Goal: Transaction & Acquisition: Purchase product/service

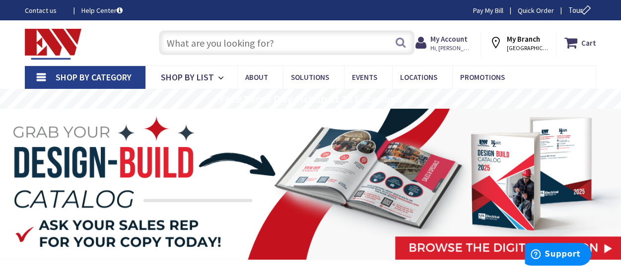
click at [261, 46] on input "text" at bounding box center [286, 42] width 255 height 25
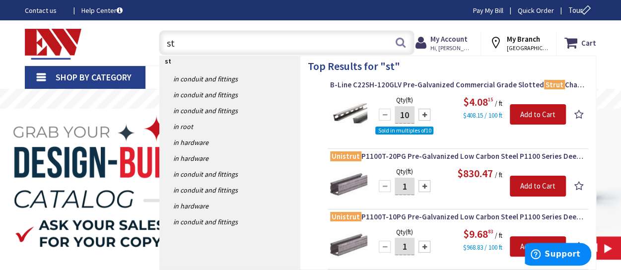
type input "s"
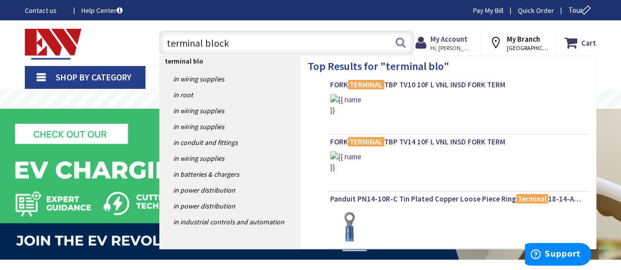
type input "terminal blocks"
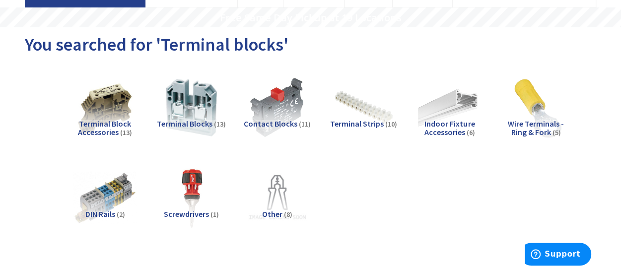
scroll to position [99, 0]
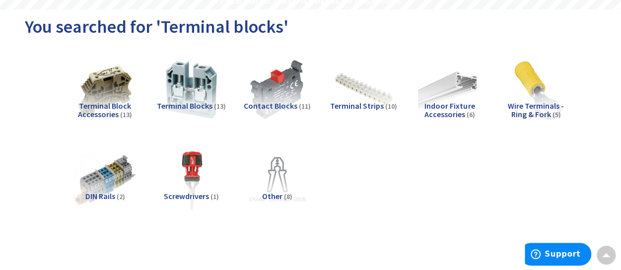
click at [192, 104] on span "Terminal Blocks" at bounding box center [185, 106] width 56 height 10
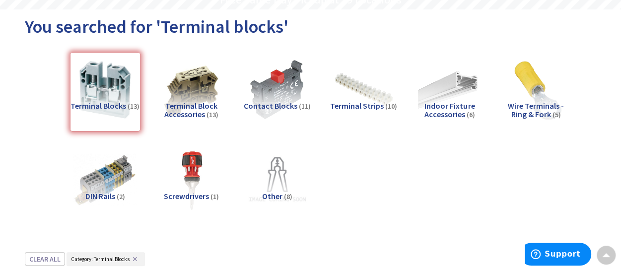
scroll to position [350, 0]
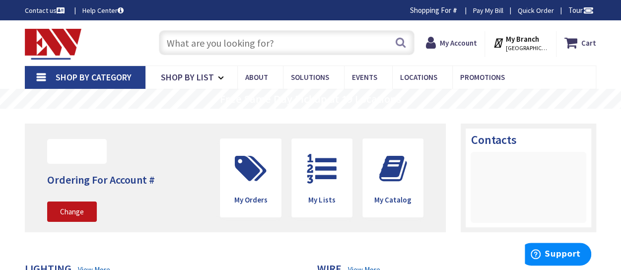
click at [199, 43] on input "text" at bounding box center [286, 42] width 255 height 25
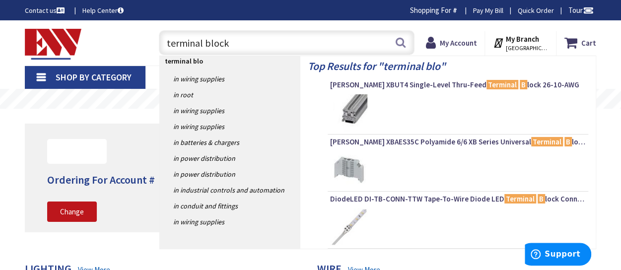
type input "terminal blocks"
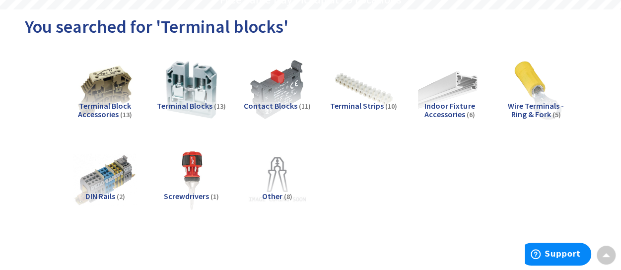
click at [199, 105] on span "Terminal Blocks" at bounding box center [185, 106] width 56 height 10
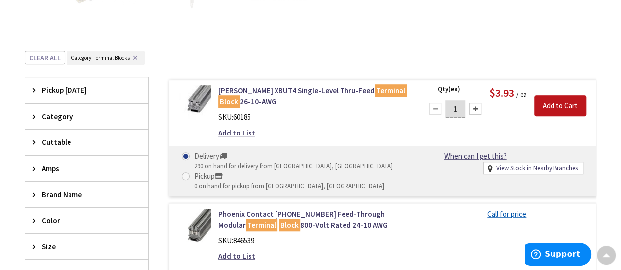
scroll to position [350, 0]
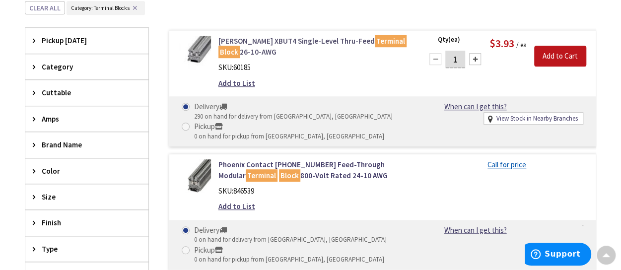
click at [282, 41] on link "Eaton XBUT4 Single-Level Thru-Feed Terminal Block 26-10-AWG" at bounding box center [314, 46] width 192 height 21
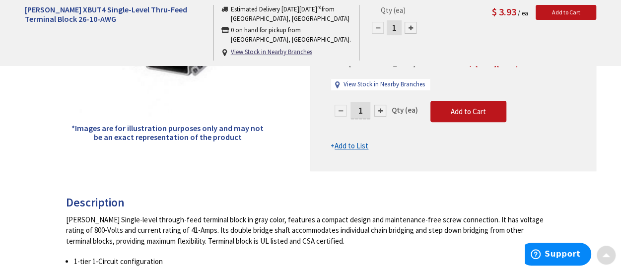
scroll to position [248, 0]
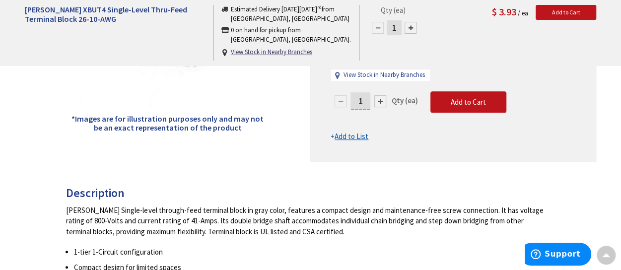
click at [362, 101] on input "1" at bounding box center [360, 100] width 20 height 17
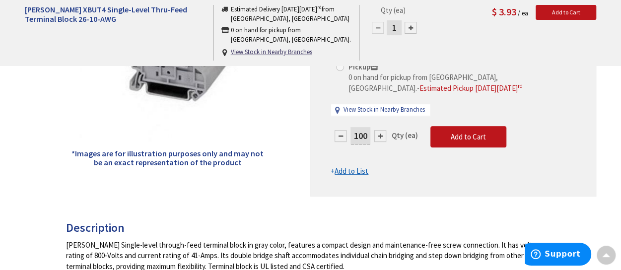
scroll to position [198, 0]
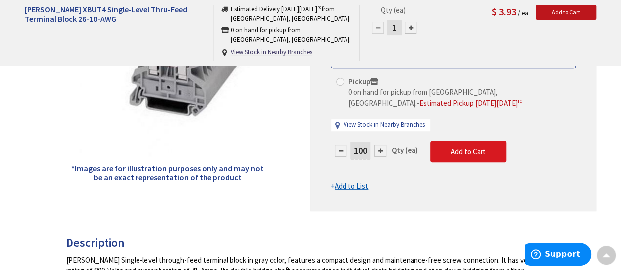
type input "100"
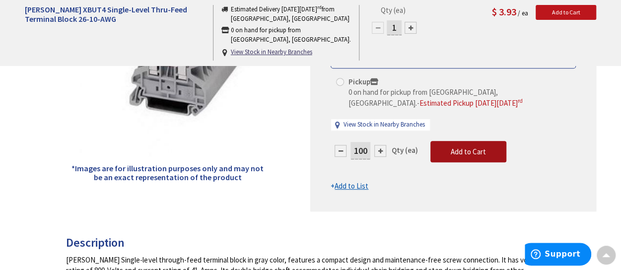
type input "100"
click at [455, 147] on form "This product is Discontinued Delivery 290 on hand for delivery from Middletown,…" at bounding box center [452, 109] width 245 height 166
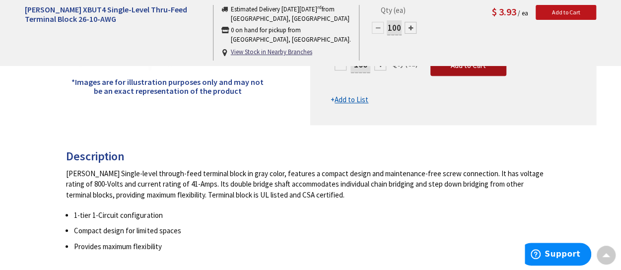
scroll to position [248, 0]
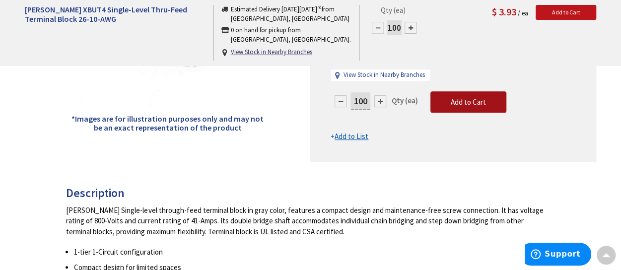
click at [477, 100] on span "Add to Cart" at bounding box center [467, 101] width 35 height 9
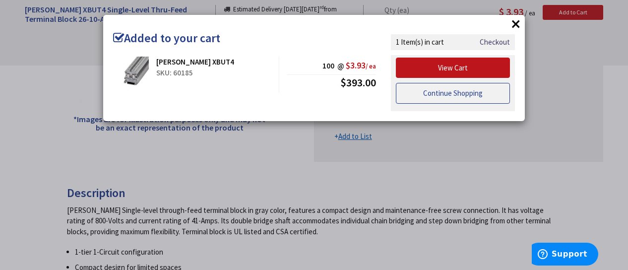
click at [473, 92] on link "Continue Shopping" at bounding box center [453, 93] width 114 height 21
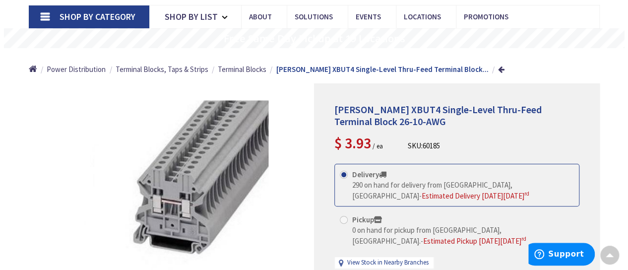
scroll to position [0, 0]
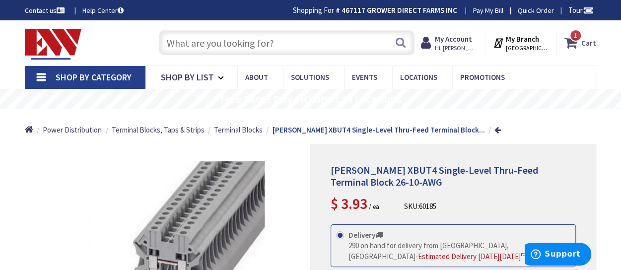
click at [571, 42] on icon at bounding box center [572, 43] width 17 height 18
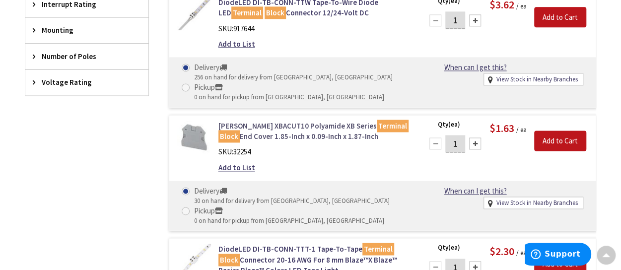
scroll to position [648, 0]
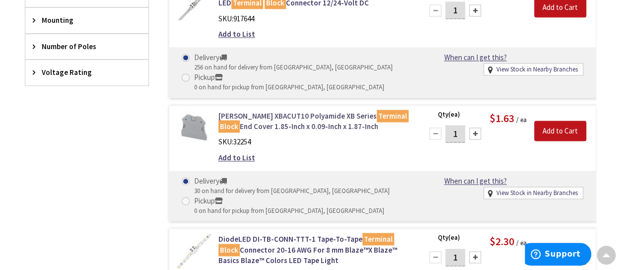
click at [303, 113] on link "Eaton XBACUT10 Polyamide XB Series Terminal Block End Cover 1.85-Inch x 0.09-In…" at bounding box center [314, 121] width 192 height 21
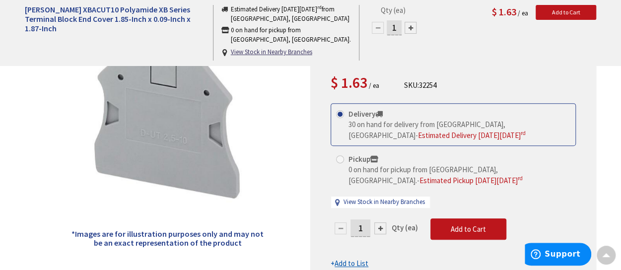
scroll to position [148, 0]
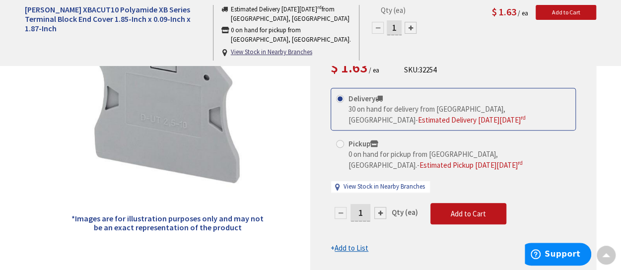
click at [361, 204] on input "1" at bounding box center [360, 212] width 20 height 17
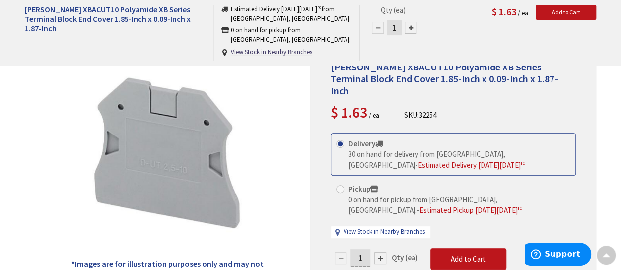
scroll to position [0, 0]
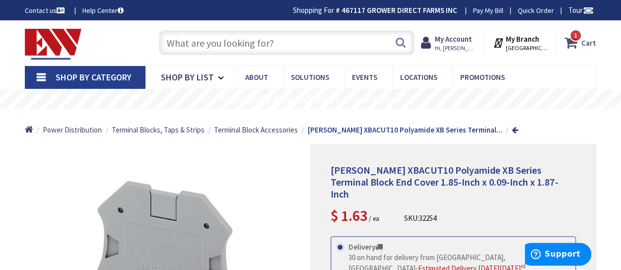
click at [579, 42] on icon at bounding box center [572, 43] width 17 height 18
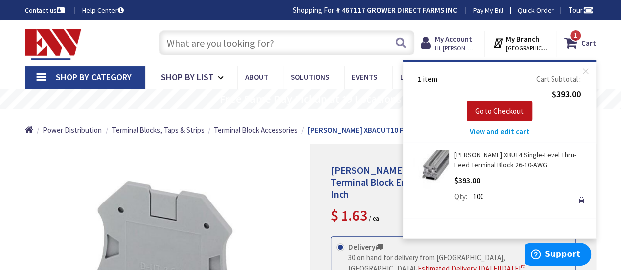
click at [466, 158] on link "[PERSON_NAME] XBUT4 Single-Level Thru-Feed Terminal Block 26-10-AWG" at bounding box center [521, 160] width 134 height 20
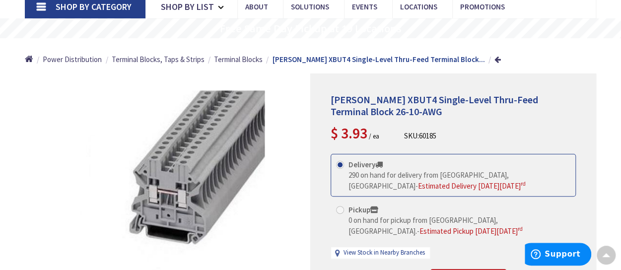
scroll to position [49, 0]
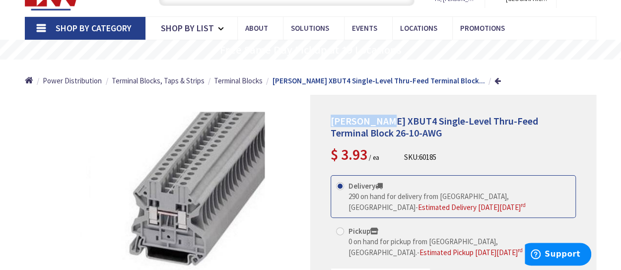
drag, startPoint x: 386, startPoint y: 121, endPoint x: 331, endPoint y: 124, distance: 54.7
click at [330, 124] on span "[PERSON_NAME] XBUT4 Single-Level Thru-Feed Terminal Block 26-10-AWG" at bounding box center [433, 127] width 207 height 24
copy span "[PERSON_NAME] XBUT4"
drag, startPoint x: 443, startPoint y: 156, endPoint x: 404, endPoint y: 160, distance: 38.4
click at [404, 160] on div "[PERSON_NAME] XBUT4 Single-Level Thru-Feed Terminal Block 26-10-AWG $ 3.93 / ea…" at bounding box center [452, 140] width 245 height 50
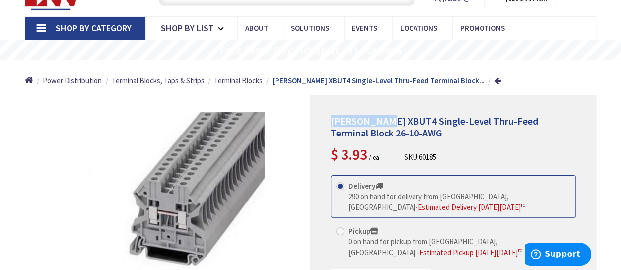
copy div "SKU: 60185"
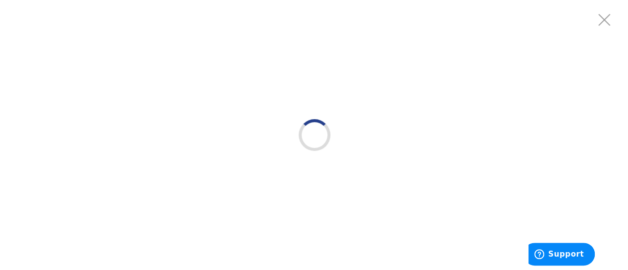
scroll to position [0, 0]
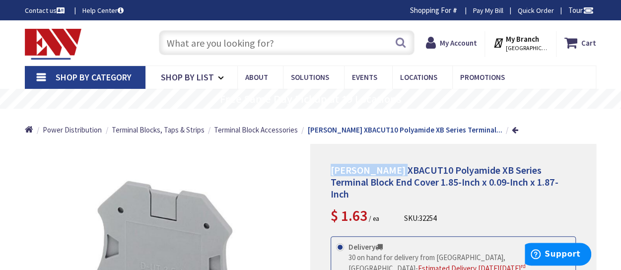
drag, startPoint x: 400, startPoint y: 171, endPoint x: 323, endPoint y: 168, distance: 76.4
copy span "[PERSON_NAME] XBACUT10"
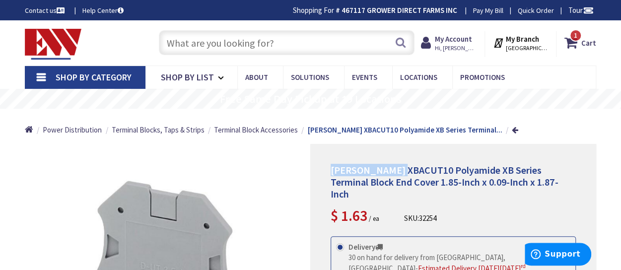
click at [111, 112] on ul "Home Power Distribution Terminal Blocks, Taps & Strips Terminal Block Accessori…" at bounding box center [271, 126] width 493 height 35
drag, startPoint x: 440, startPoint y: 206, endPoint x: 404, endPoint y: 206, distance: 35.2
click at [404, 206] on div "Eaton XBACUT10 Polyamide XB Series Terminal Block End Cover 1.85-Inch x 0.09-In…" at bounding box center [452, 195] width 245 height 62
copy div "SKU: 32254"
click at [137, 45] on div "Toggle Nav" at bounding box center [81, 42] width 129 height 33
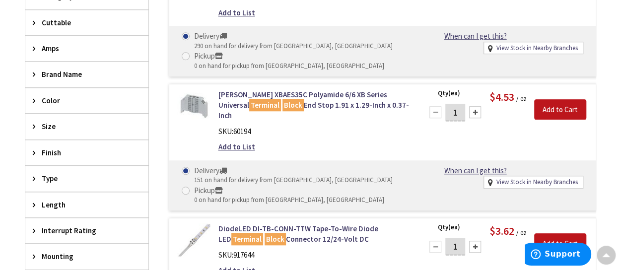
scroll to position [350, 0]
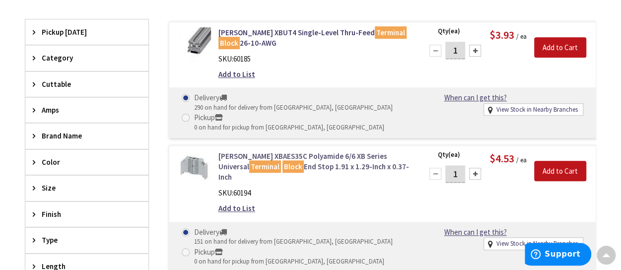
click at [299, 152] on link "Eaton XBAES35C Polyamide 6/6 XB Series Universal Terminal Block End Stop 1.91 x…" at bounding box center [314, 167] width 192 height 32
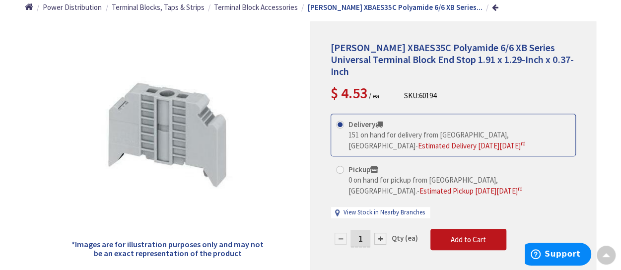
scroll to position [99, 0]
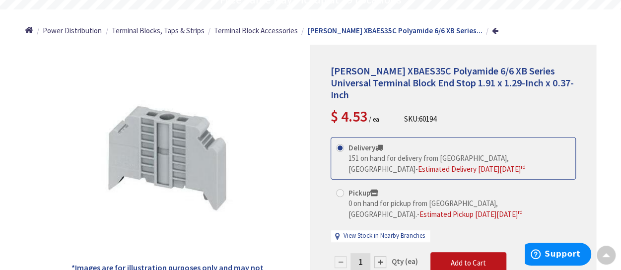
click at [43, 56] on div "*Images are for illustration purposes only and may not be an exact representati…" at bounding box center [168, 184] width 286 height 278
drag, startPoint x: 401, startPoint y: 71, endPoint x: 330, endPoint y: 74, distance: 71.5
click at [330, 74] on span "[PERSON_NAME] XBAES35C Polyamide 6/6 XB Series Universal Terminal Block End Sto…" at bounding box center [451, 82] width 243 height 36
copy span "[PERSON_NAME] XBAES35C"
drag, startPoint x: 438, startPoint y: 106, endPoint x: 403, endPoint y: 106, distance: 34.7
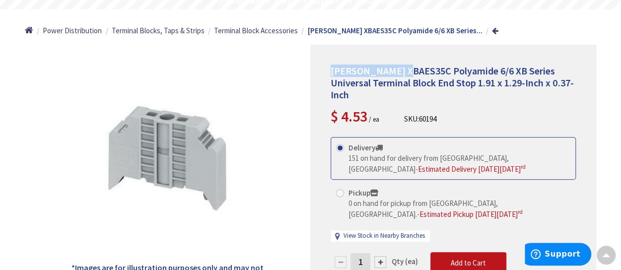
click at [403, 106] on div "Eaton XBAES35C Polyamide 6/6 XB Series Universal Terminal Block End Stop 1.91 x…" at bounding box center [452, 96] width 245 height 62
copy div "SKU: 60194"
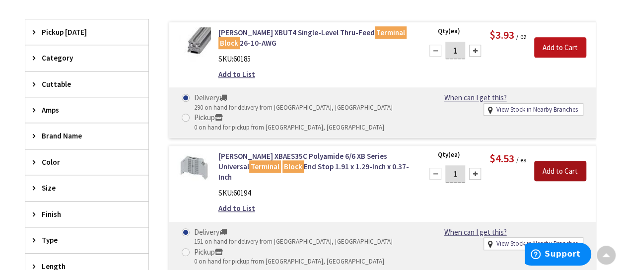
click at [552, 172] on input "Add to Cart" at bounding box center [560, 171] width 52 height 21
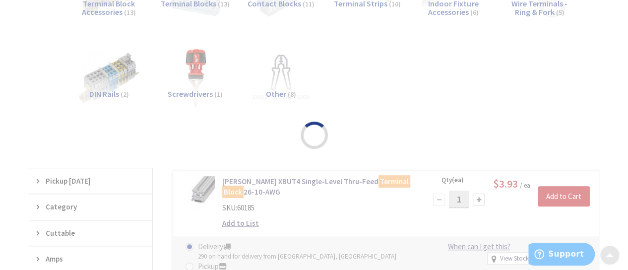
scroll to position [200, 0]
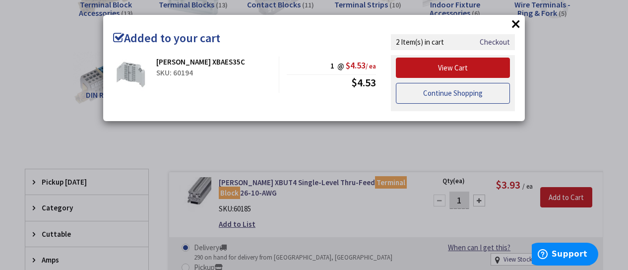
click at [454, 99] on link "Continue Shopping" at bounding box center [453, 93] width 114 height 21
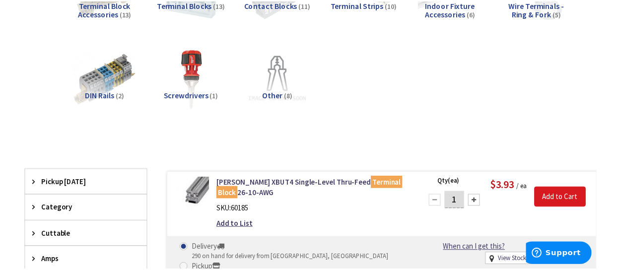
scroll to position [201, 0]
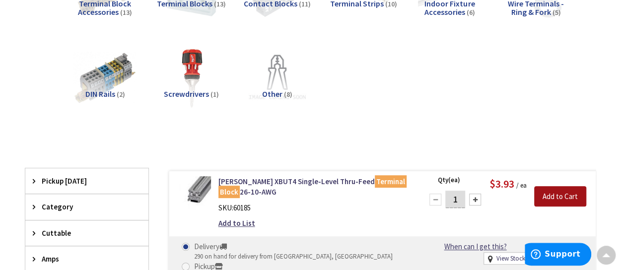
click at [569, 195] on input "Add to Cart" at bounding box center [560, 196] width 52 height 21
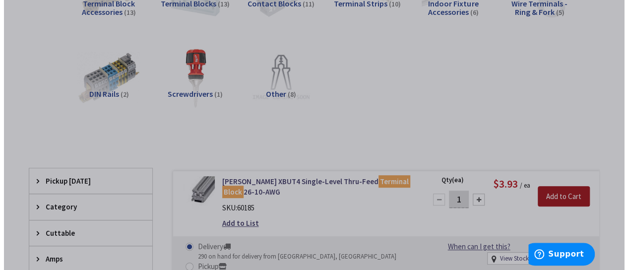
scroll to position [200, 0]
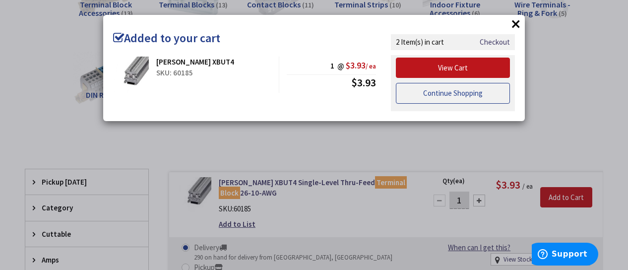
click at [447, 89] on link "Continue Shopping" at bounding box center [453, 93] width 114 height 21
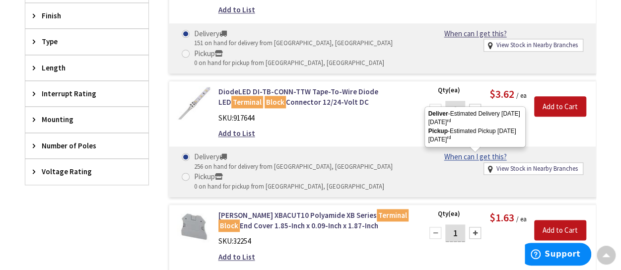
scroll to position [598, 0]
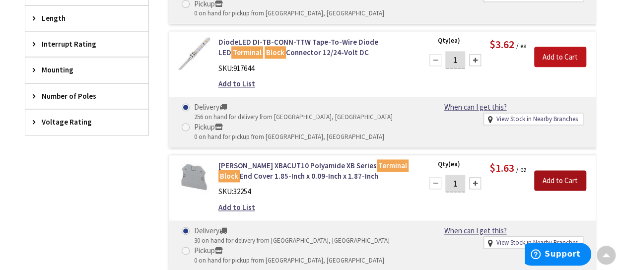
click at [544, 170] on input "Add to Cart" at bounding box center [560, 180] width 52 height 21
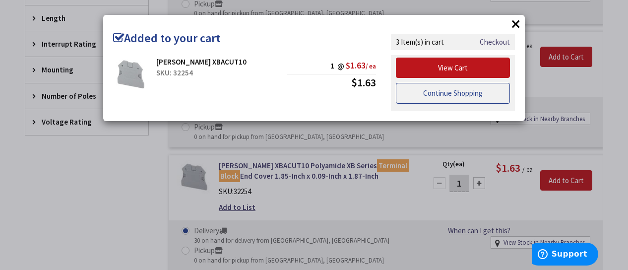
click at [440, 93] on link "Continue Shopping" at bounding box center [453, 93] width 114 height 21
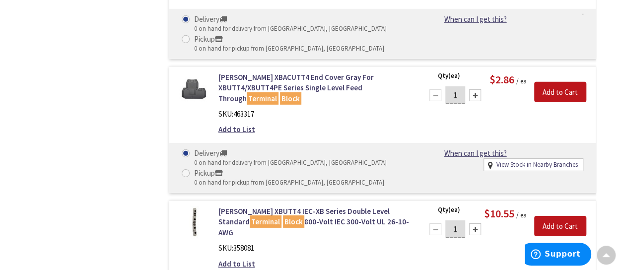
scroll to position [5014, 0]
